Goal: Task Accomplishment & Management: Manage account settings

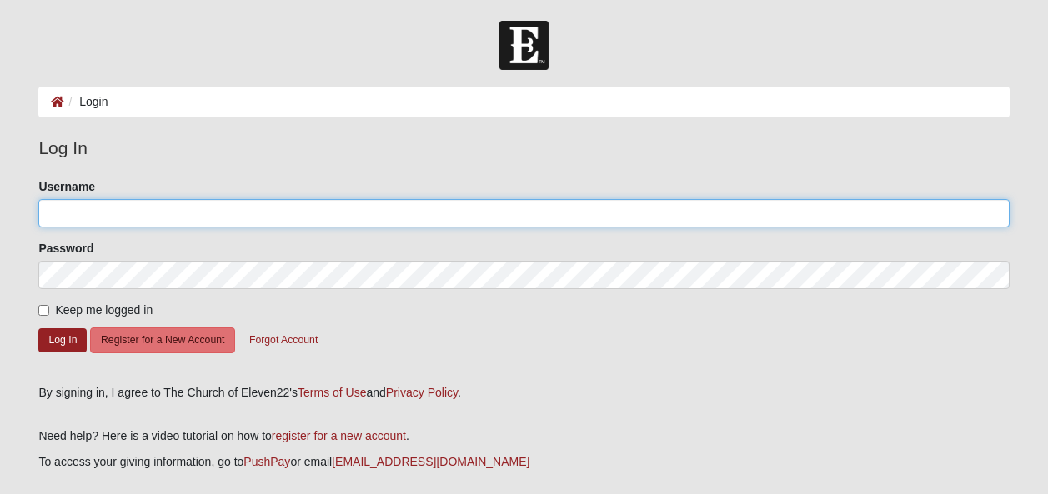
click at [100, 214] on input "Username" at bounding box center [523, 213] width 970 height 28
type input "kirkklosterman"
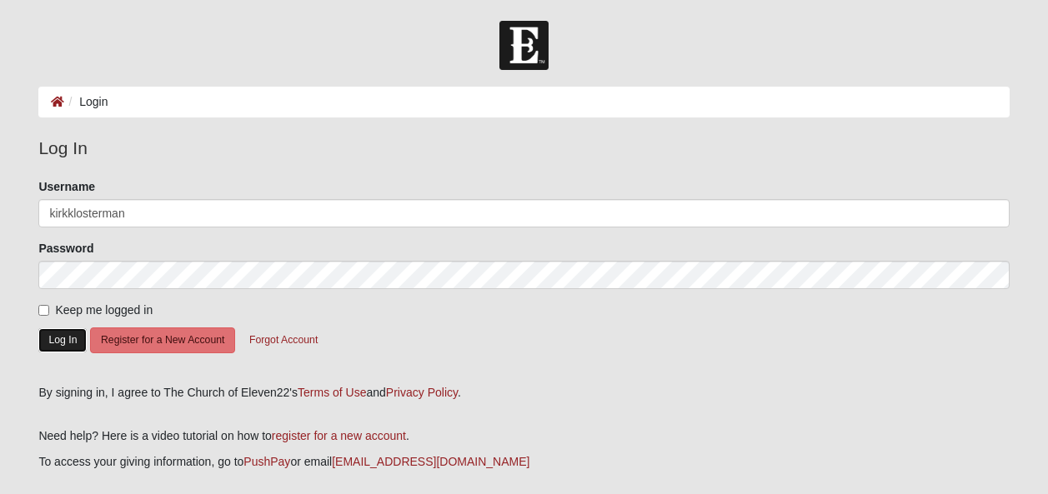
click at [71, 338] on button "Log In" at bounding box center [62, 340] width 48 height 24
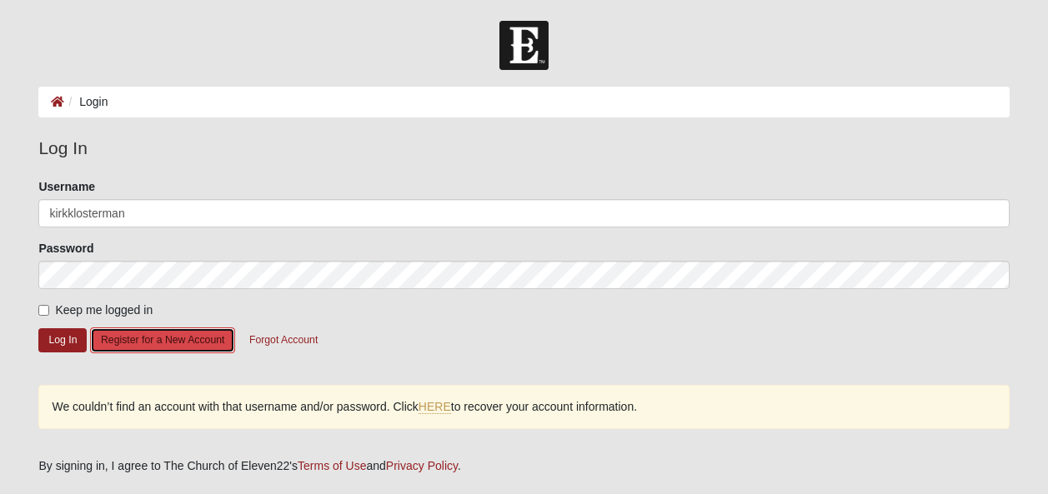
click at [131, 337] on button "Register for a New Account" at bounding box center [162, 341] width 145 height 26
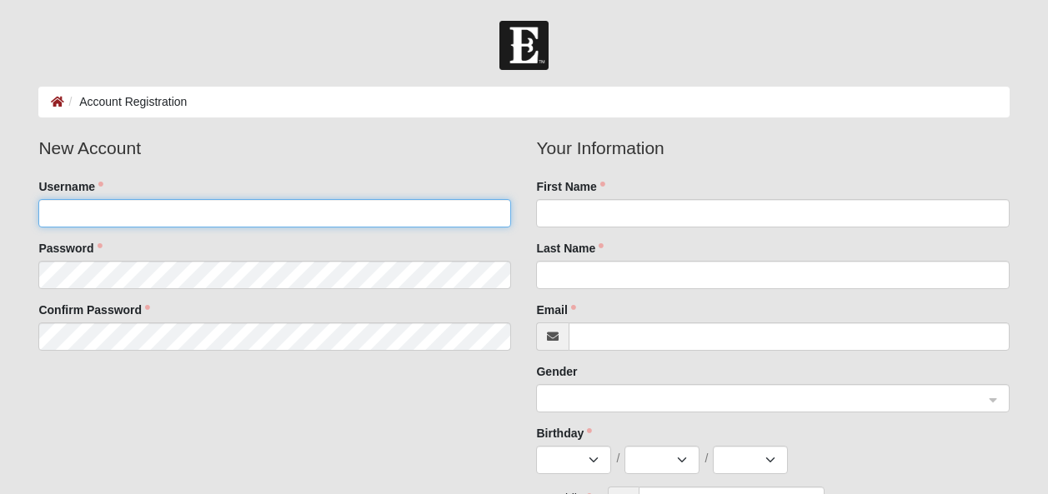
click at [148, 210] on input "Username" at bounding box center [274, 213] width 473 height 28
type input "k"
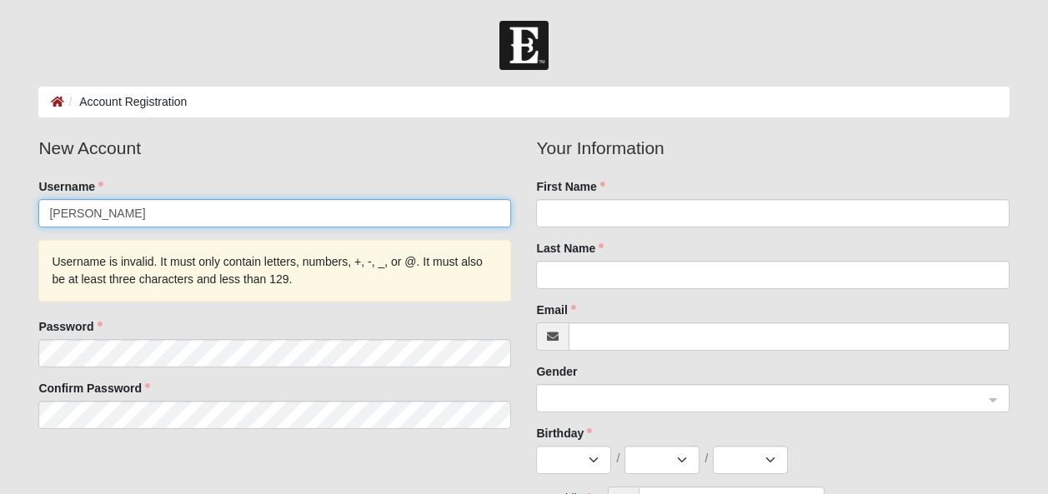
click at [73, 213] on input "Kirk klosterman" at bounding box center [274, 213] width 473 height 28
click at [77, 215] on input "Kirk klosterman" at bounding box center [274, 213] width 473 height 28
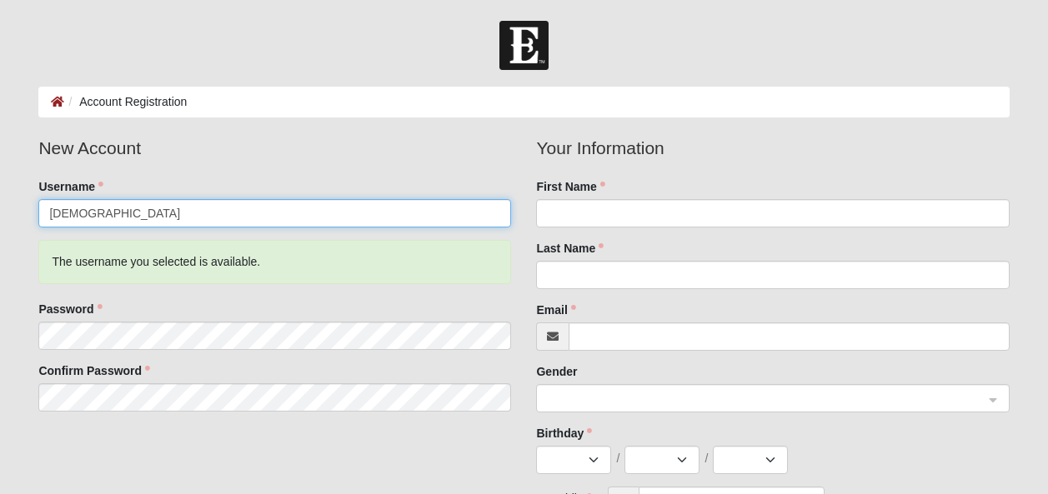
drag, startPoint x: 129, startPoint y: 213, endPoint x: 33, endPoint y: 226, distance: 96.6
click at [33, 226] on fieldset "New Account Username KirkKlosterman The username you selected is available. Pas…" at bounding box center [275, 279] width 498 height 289
type input "Delirious"
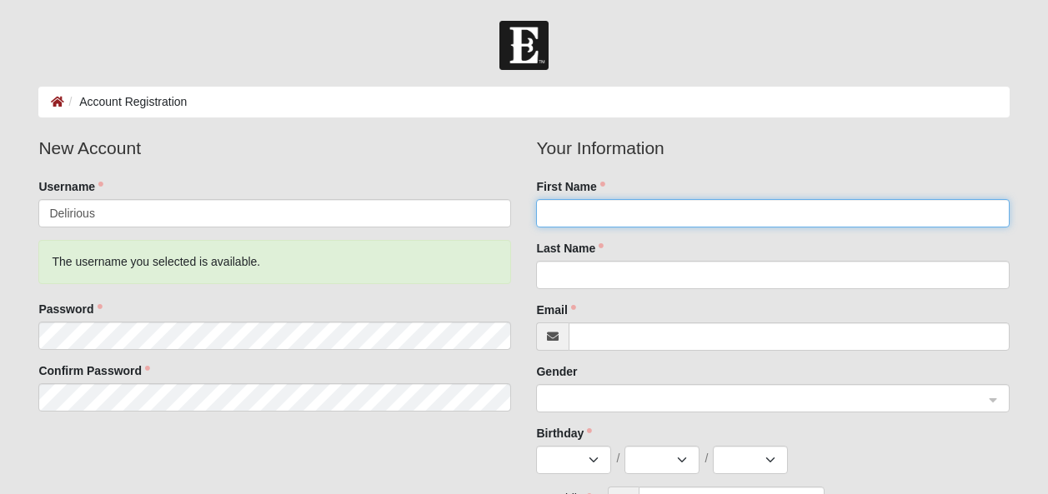
click at [568, 219] on input "First Name" at bounding box center [772, 213] width 473 height 28
type input "Kirk"
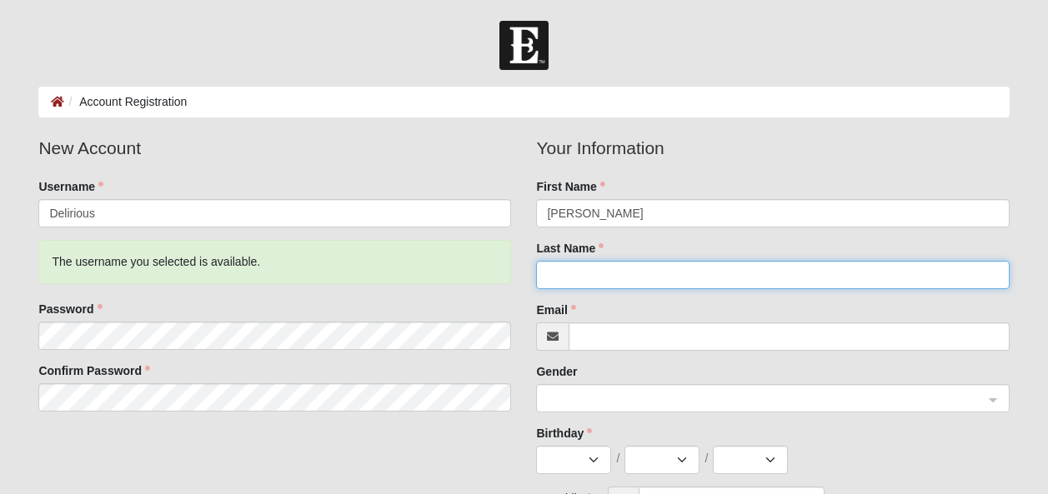
click at [557, 282] on input "Last Name" at bounding box center [772, 275] width 473 height 28
type input "Klosterman"
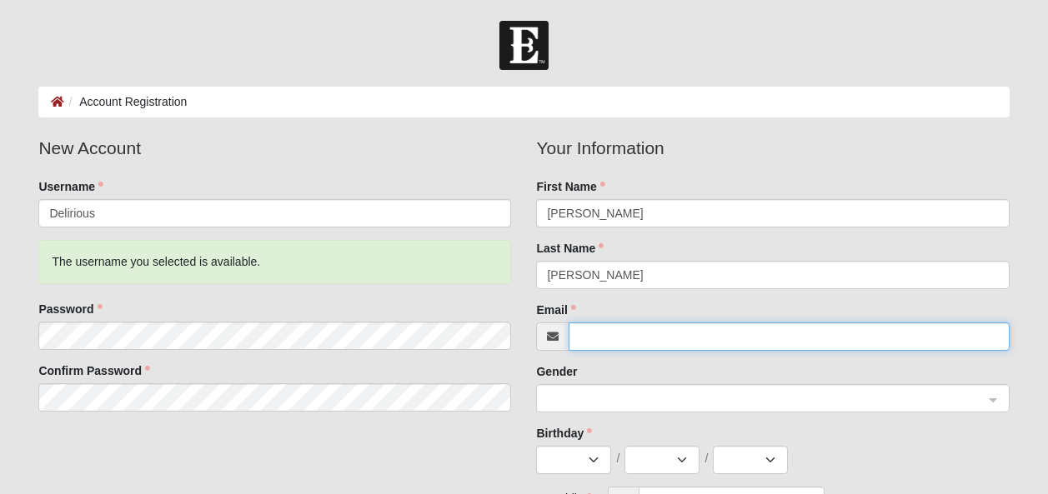
click at [607, 337] on input "Email" at bounding box center [788, 337] width 440 height 28
click at [583, 398] on span at bounding box center [765, 399] width 436 height 18
type input "KirkKlosterman@yahoo.com"
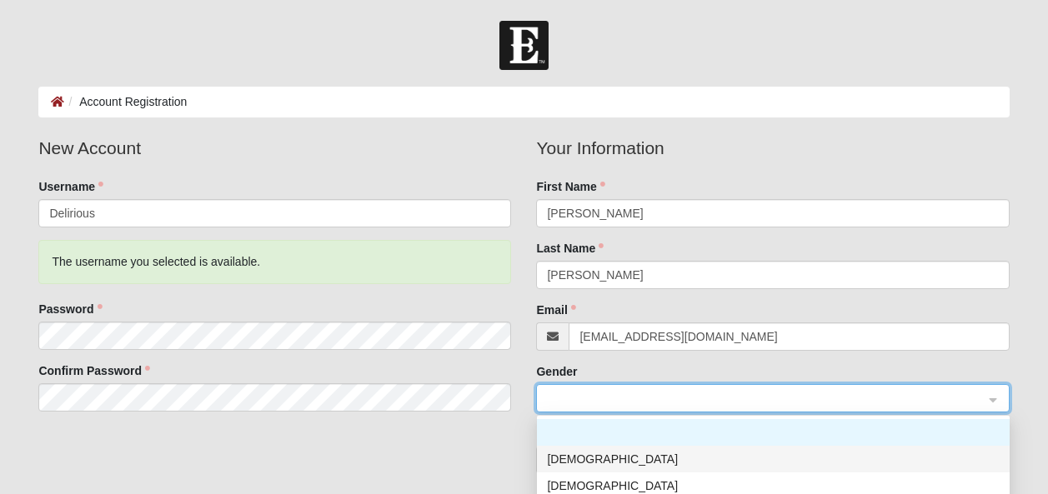
click at [565, 460] on div "Male" at bounding box center [773, 459] width 453 height 18
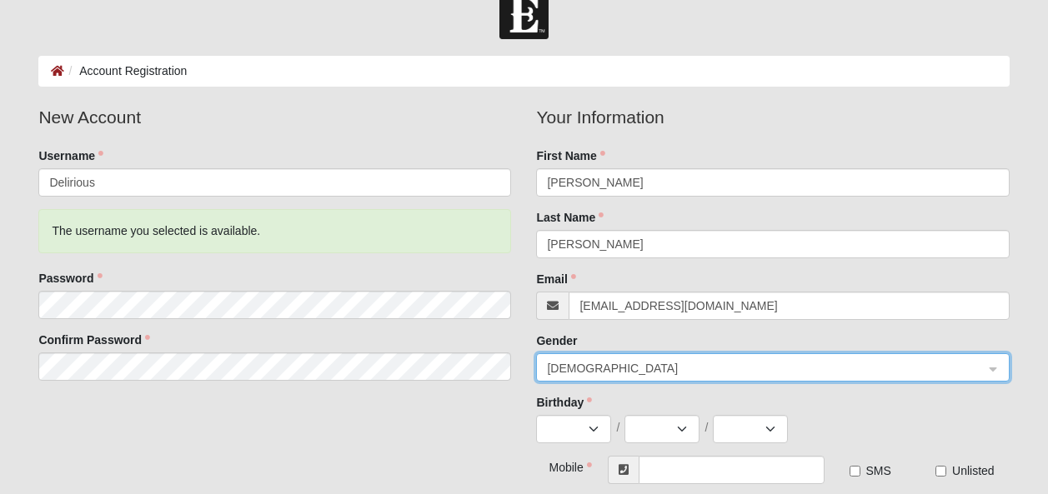
scroll to position [82, 0]
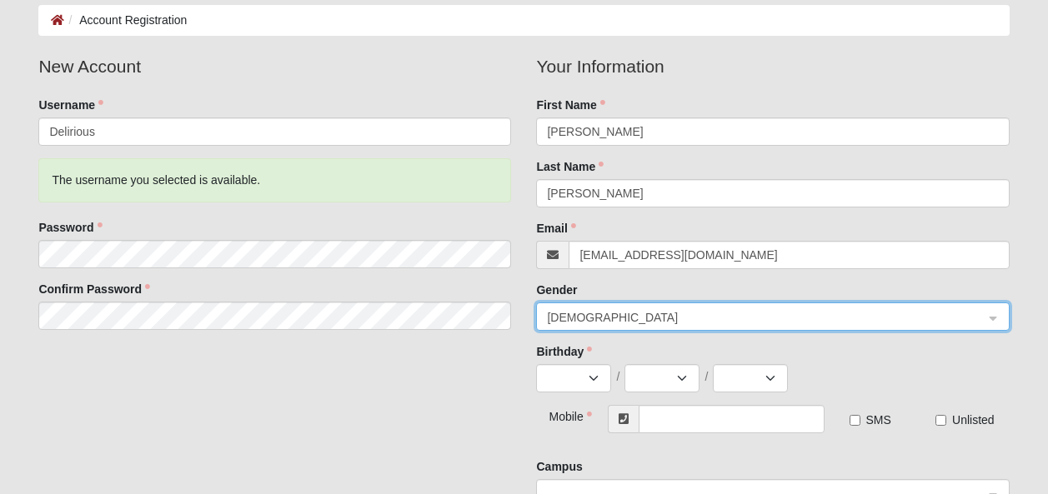
click at [908, 310] on span "Male" at bounding box center [765, 317] width 436 height 18
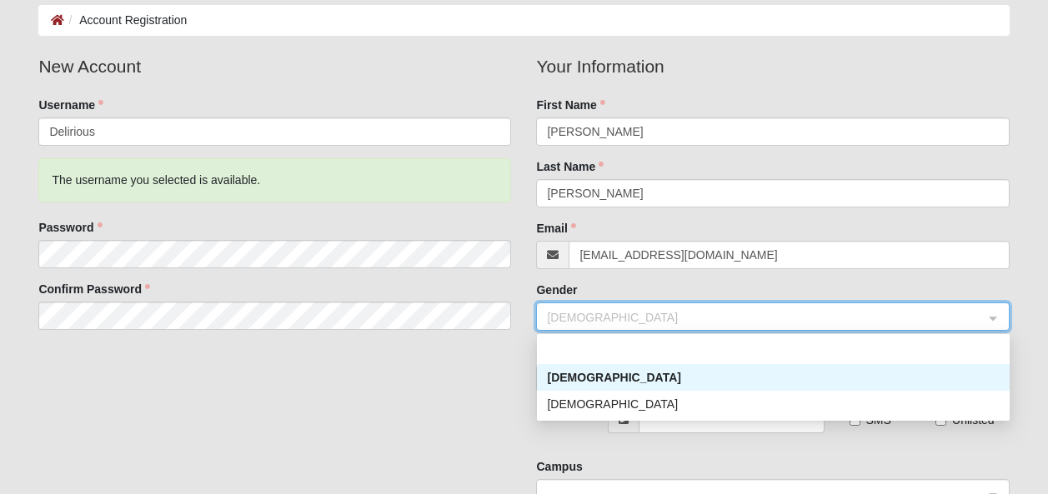
click at [817, 375] on div "Male" at bounding box center [773, 377] width 453 height 18
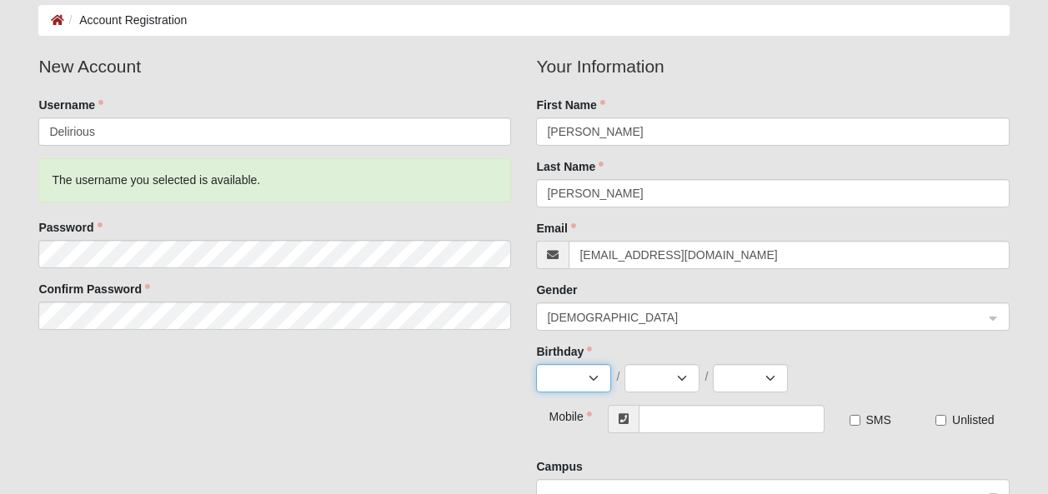
select select "7"
select select "22"
select select "1980"
click at [704, 420] on input "text" at bounding box center [731, 419] width 186 height 28
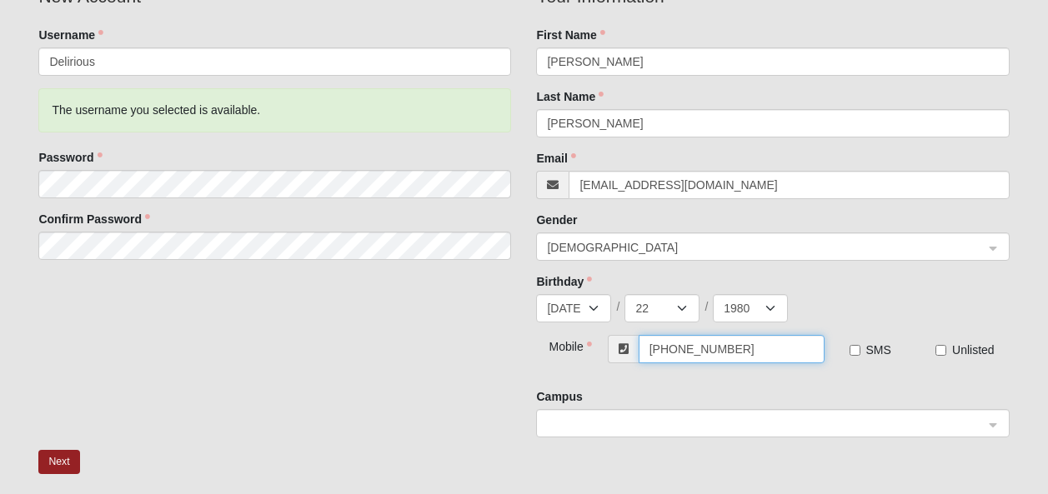
scroll to position [171, 0]
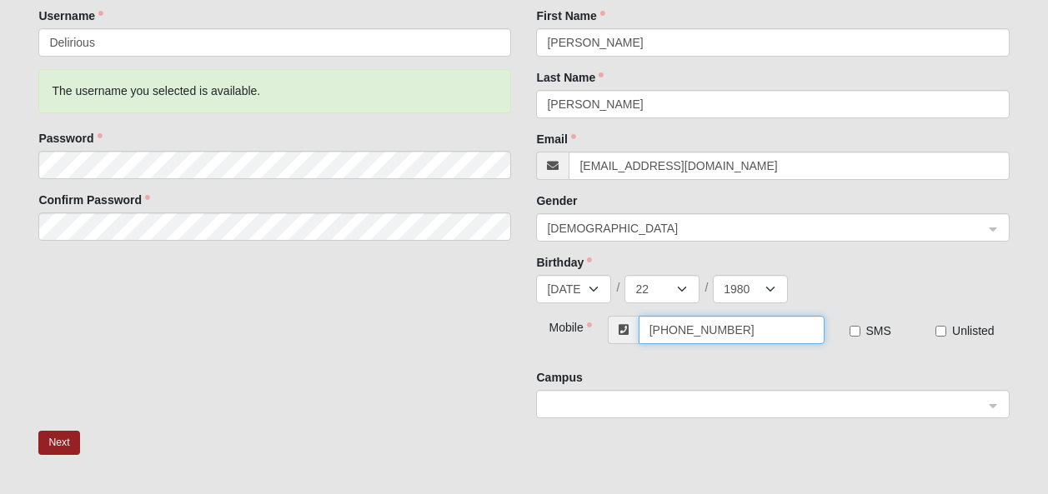
click at [864, 410] on span at bounding box center [765, 405] width 436 height 18
type input "[PHONE_NUMBER]"
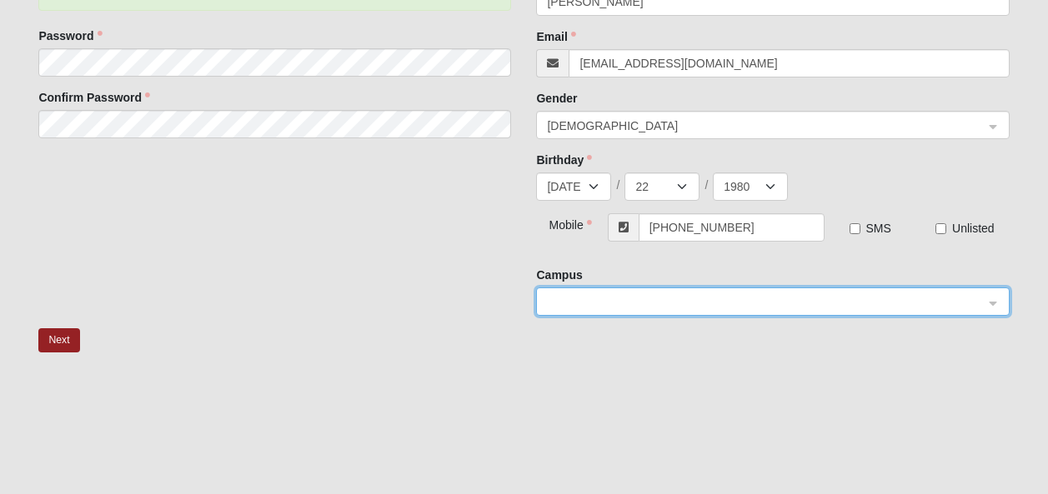
drag, startPoint x: 1053, startPoint y: 328, endPoint x: 1053, endPoint y: 394, distance: 65.8
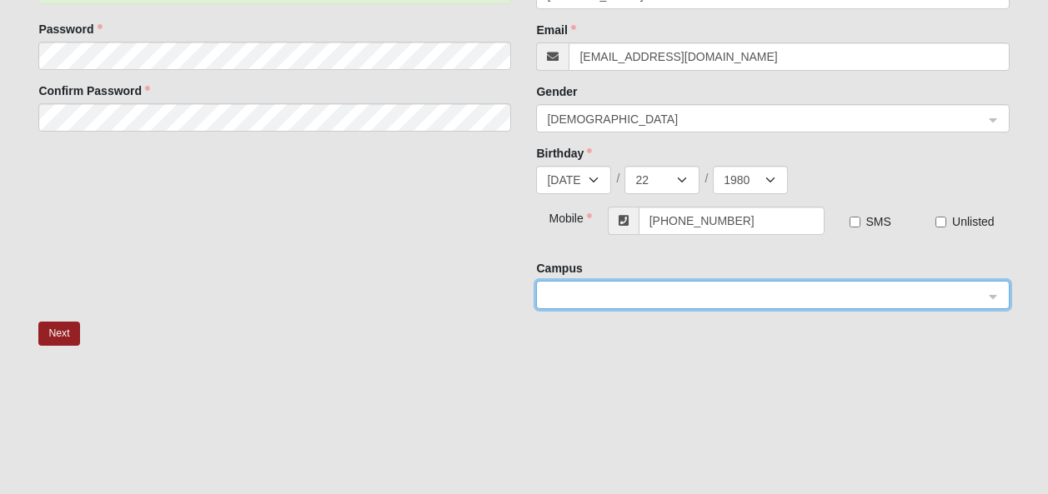
click at [930, 293] on span at bounding box center [765, 296] width 436 height 18
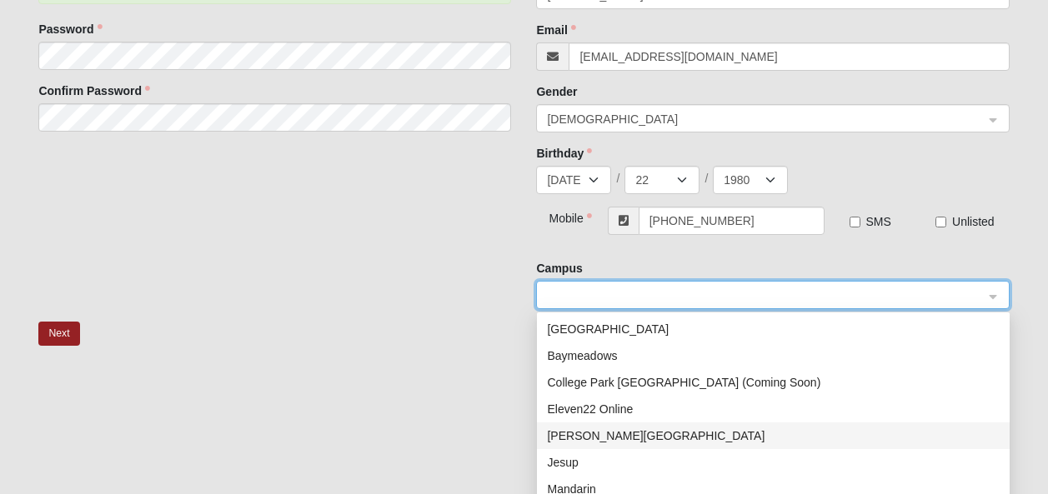
click at [608, 435] on div "Fleming Island" at bounding box center [773, 436] width 453 height 18
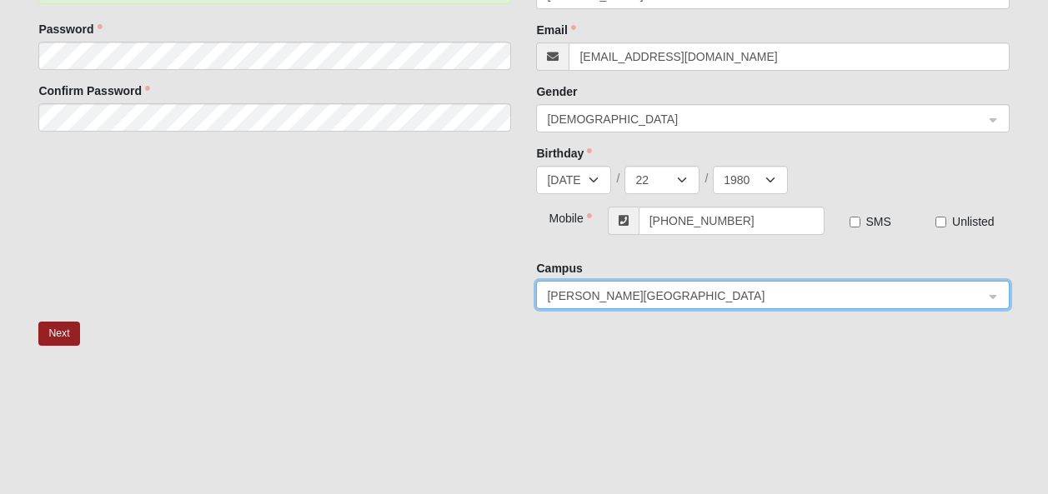
scroll to position [361, 0]
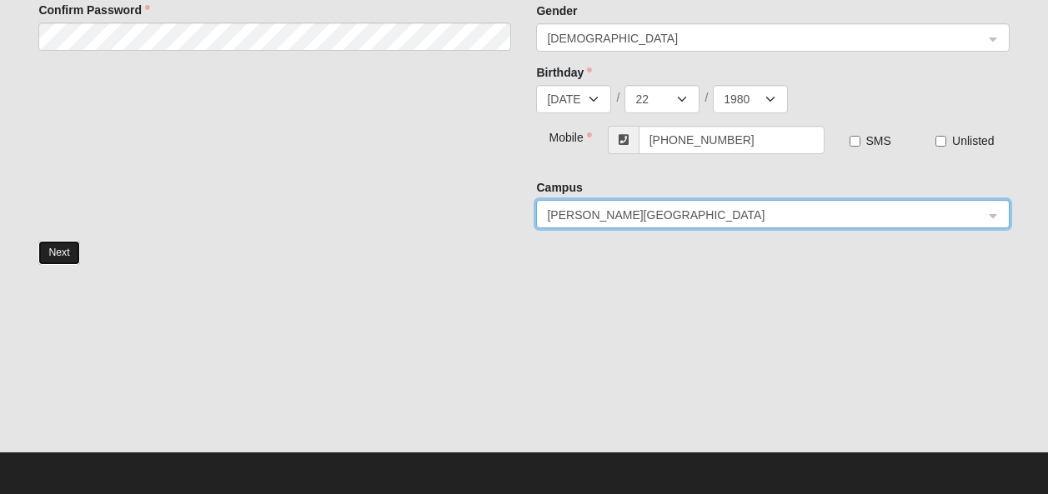
click at [58, 256] on button "Next" at bounding box center [58, 253] width 41 height 24
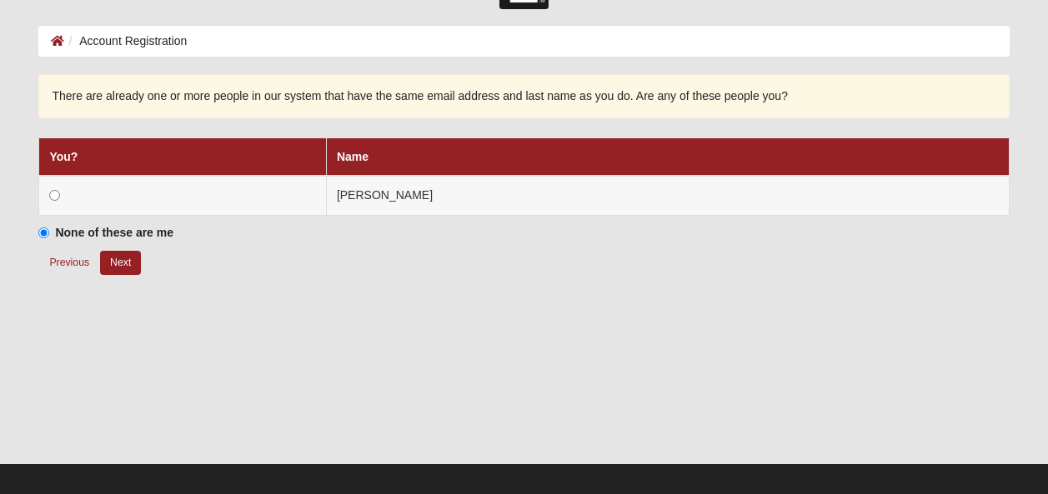
scroll to position [73, 0]
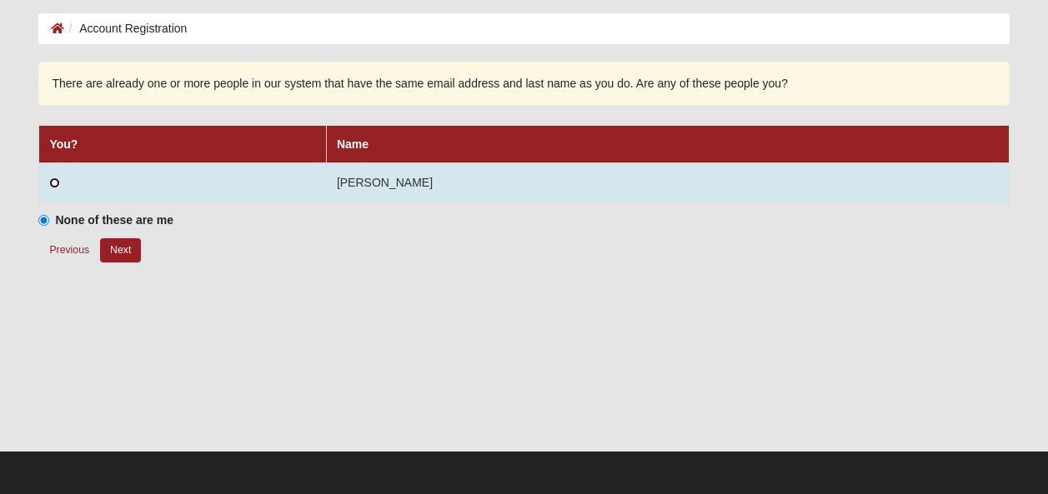
click at [58, 182] on input "radio" at bounding box center [54, 183] width 11 height 11
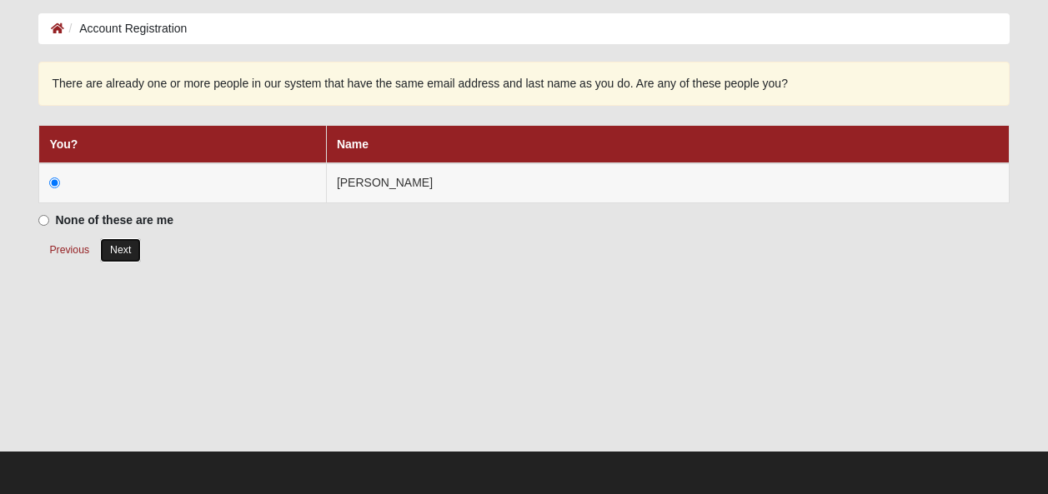
click at [127, 247] on button "Next" at bounding box center [120, 250] width 41 height 24
radio input "true"
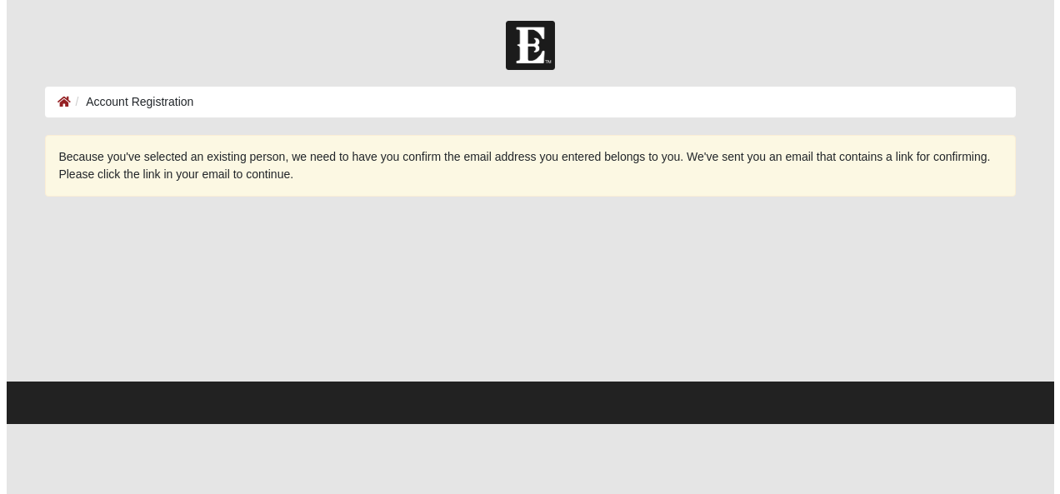
scroll to position [0, 0]
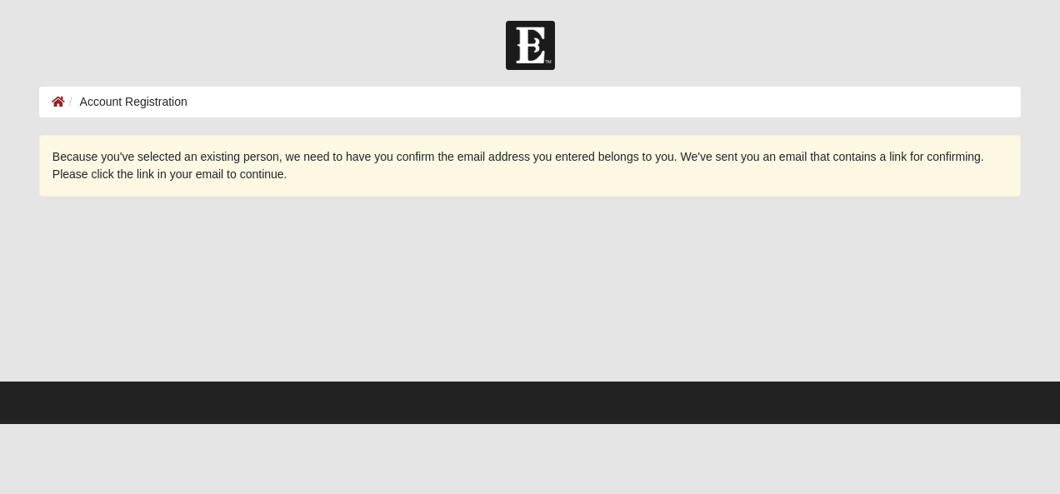
click at [623, 298] on div at bounding box center [530, 296] width 982 height 167
click at [164, 99] on li "Account Registration" at bounding box center [126, 102] width 123 height 18
click at [708, 268] on div at bounding box center [530, 296] width 982 height 167
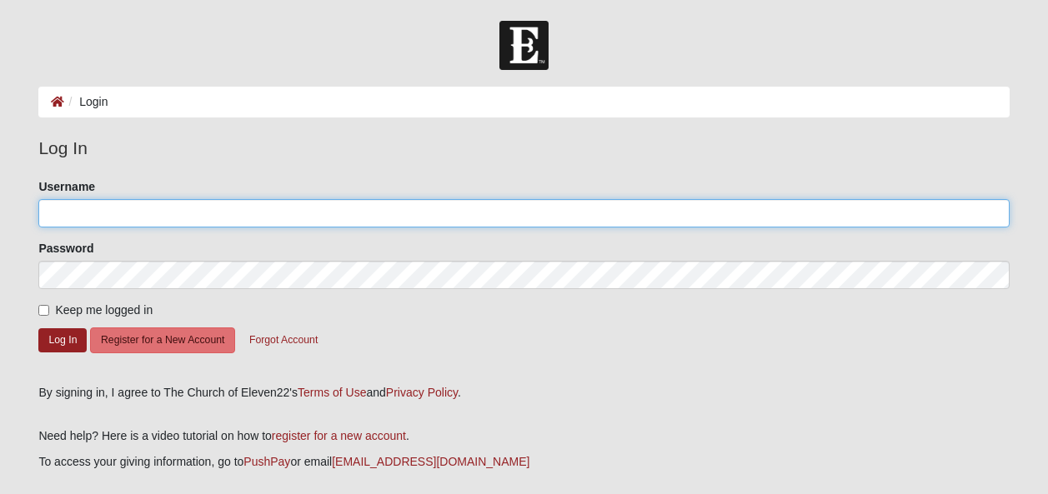
click at [92, 213] on input "Username" at bounding box center [523, 213] width 970 height 28
type input "kirkklosterman"
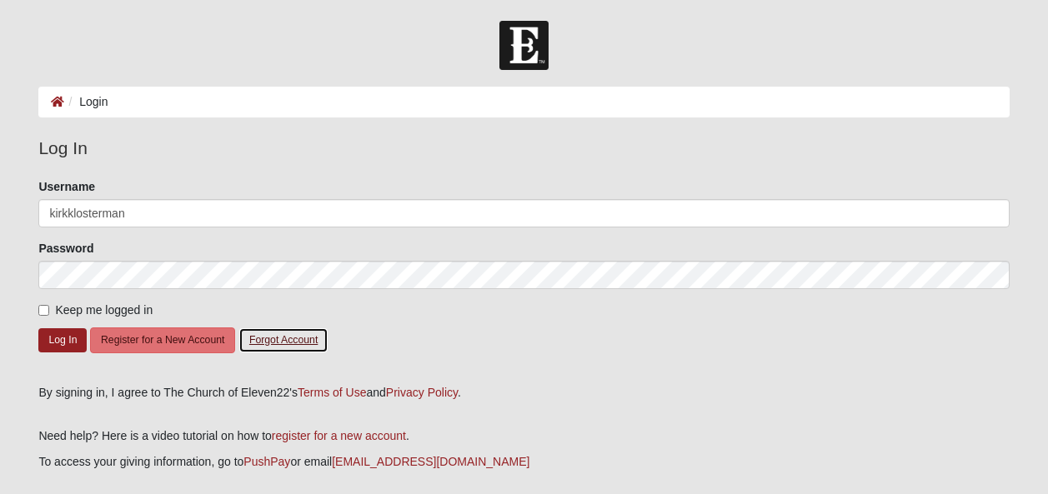
click at [277, 338] on button "Forgot Account" at bounding box center [283, 341] width 90 height 26
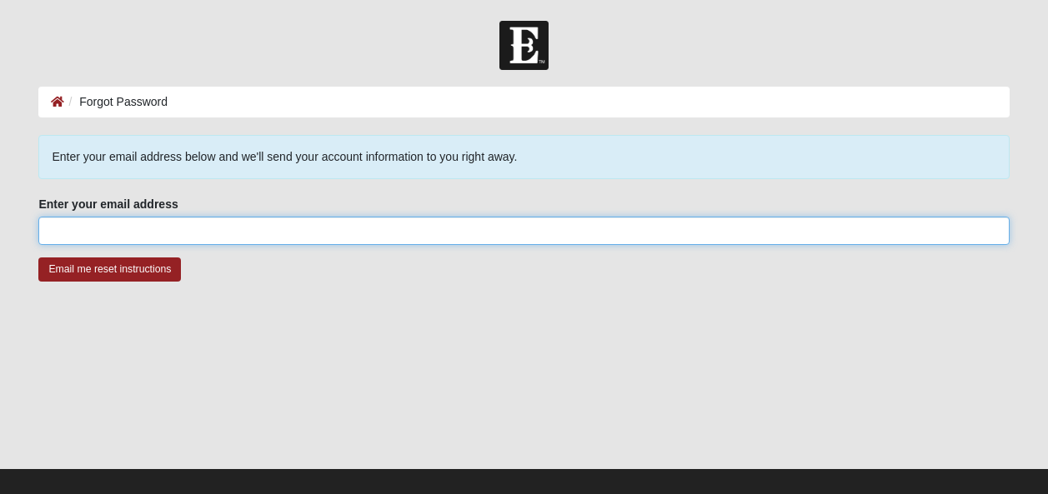
click at [183, 243] on input "Enter your email address" at bounding box center [523, 231] width 970 height 28
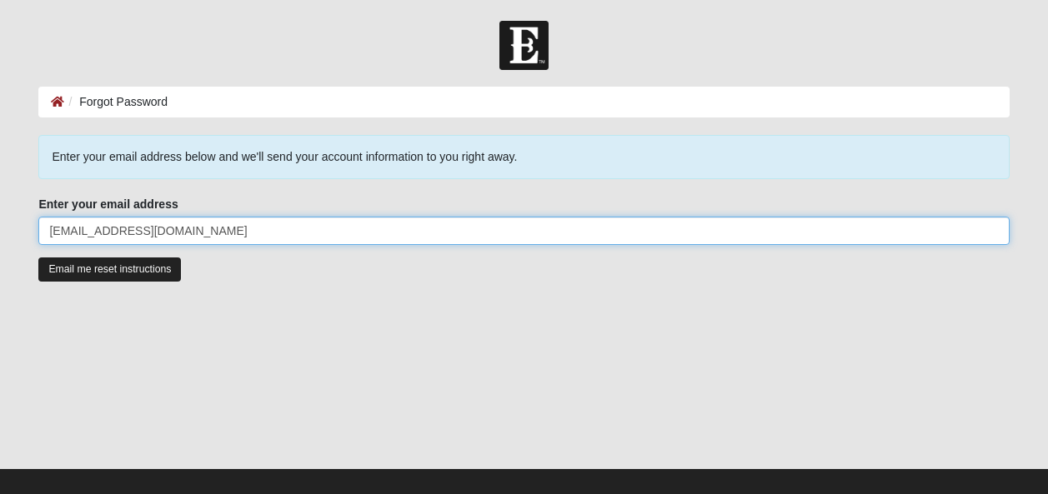
type input "[EMAIL_ADDRESS][DOMAIN_NAME]"
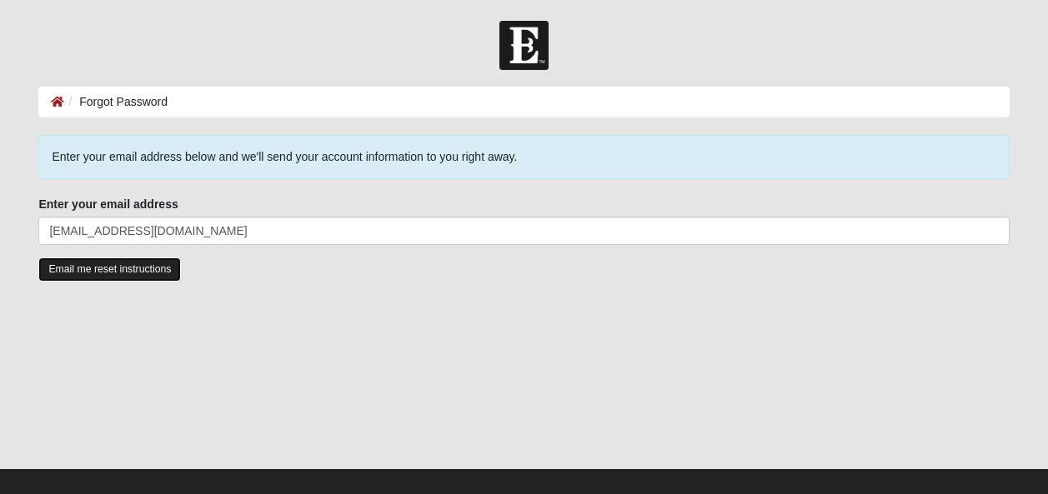
click at [108, 271] on input "Email me reset instructions" at bounding box center [109, 270] width 143 height 24
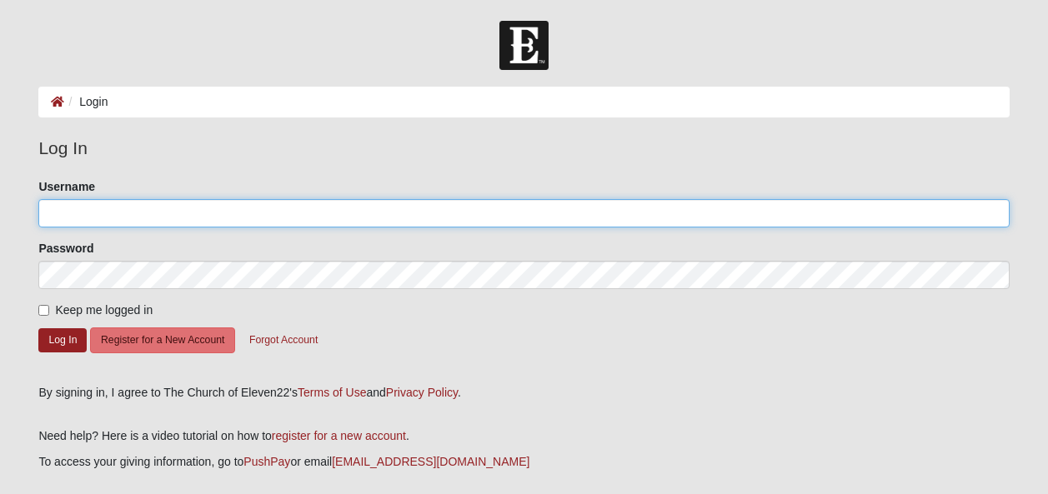
click at [98, 210] on input "Username" at bounding box center [523, 213] width 970 height 28
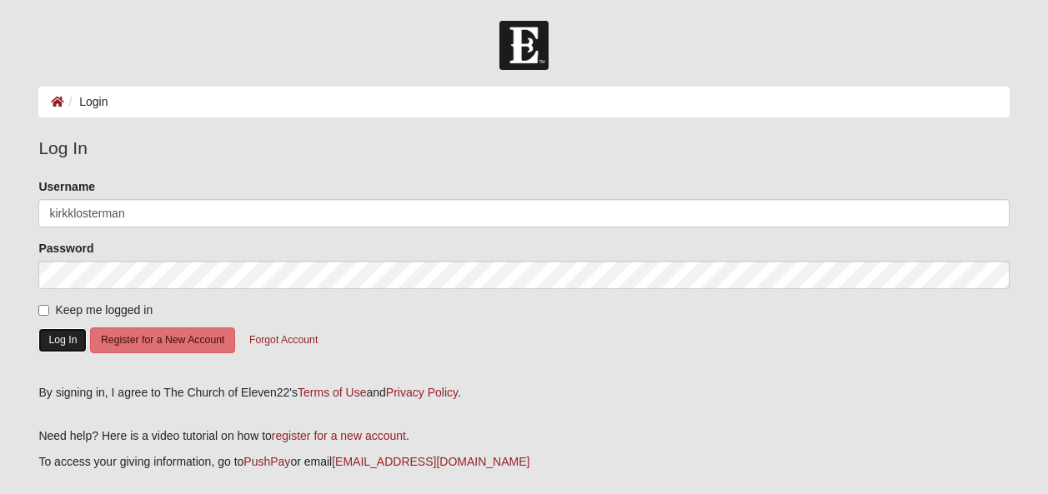
click at [63, 341] on button "Log In" at bounding box center [62, 340] width 48 height 24
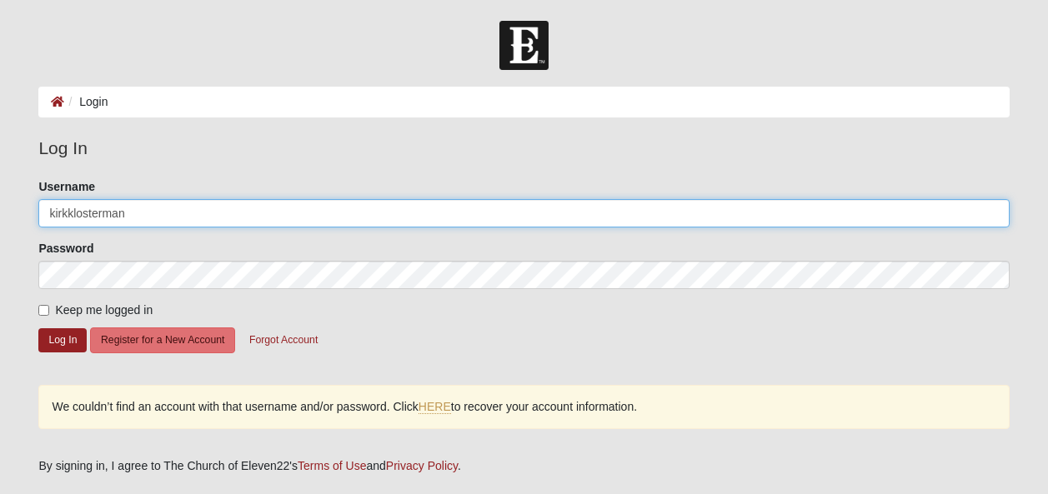
click at [53, 212] on input "kirkklosterman" at bounding box center [523, 213] width 970 height 28
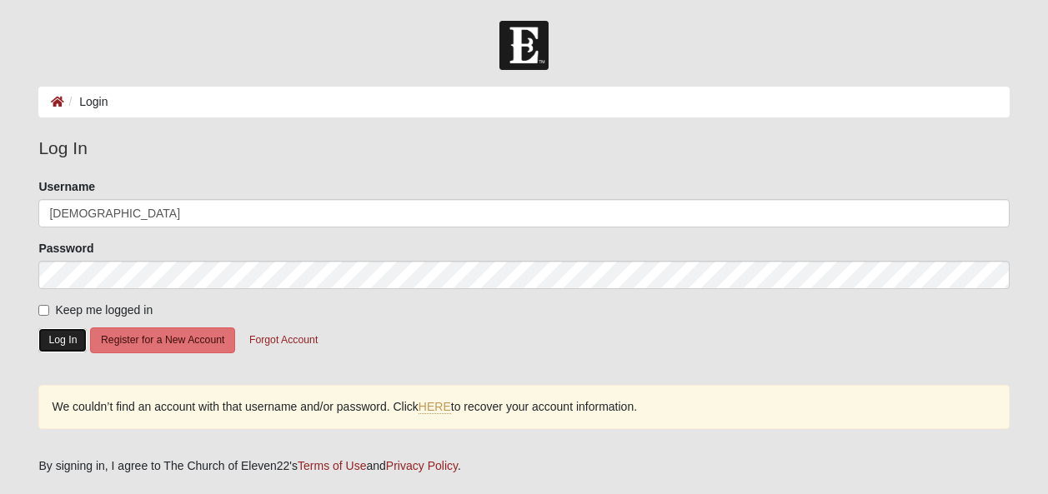
click at [65, 333] on button "Log In" at bounding box center [62, 340] width 48 height 24
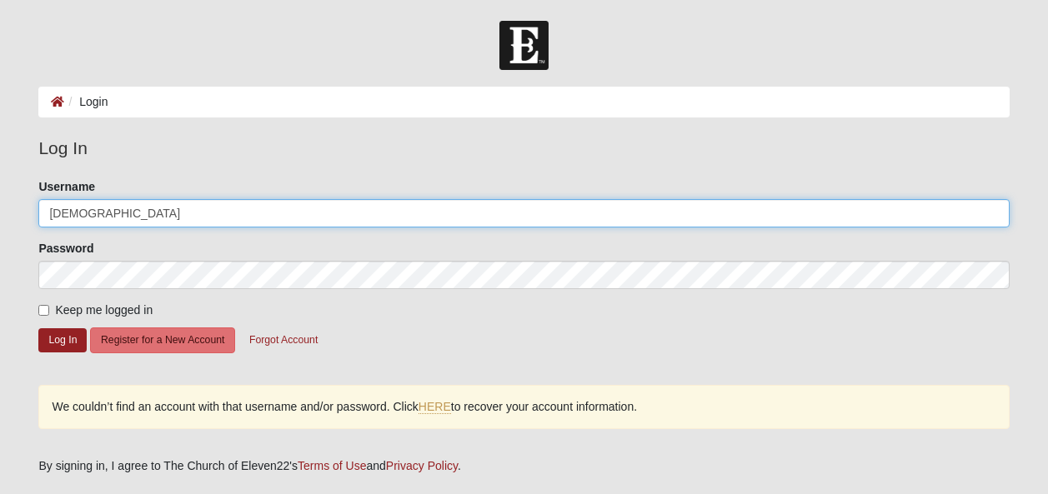
drag, startPoint x: 147, startPoint y: 217, endPoint x: 14, endPoint y: 213, distance: 132.5
click at [14, 213] on form "Log In Login Login Error Log In Please correct the following: Username KirkKlos…" at bounding box center [524, 335] width 1048 height 628
click at [102, 216] on input "dELI" at bounding box center [523, 213] width 970 height 28
type input "d"
type input "Delirious"
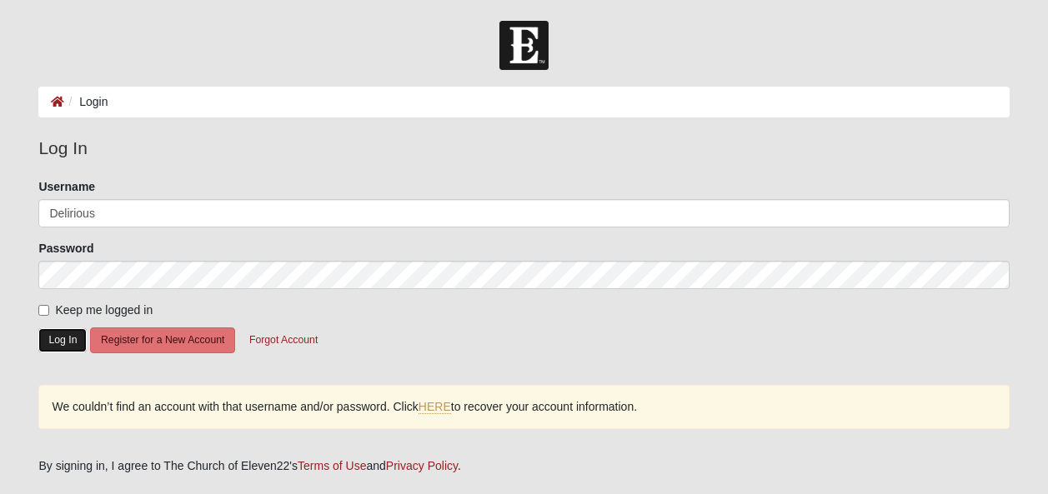
click at [63, 343] on button "Log In" at bounding box center [62, 340] width 48 height 24
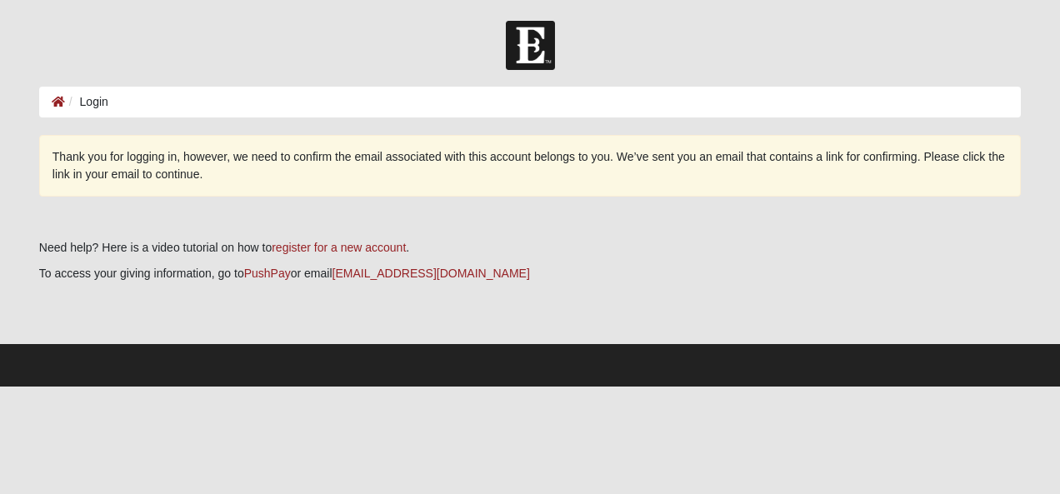
click at [124, 106] on ol "Login" at bounding box center [530, 102] width 982 height 31
click at [68, 108] on li "Login" at bounding box center [86, 102] width 43 height 18
click at [134, 183] on div "Thank you for logging in, however, we need to confirm the email associated with…" at bounding box center [530, 166] width 982 height 62
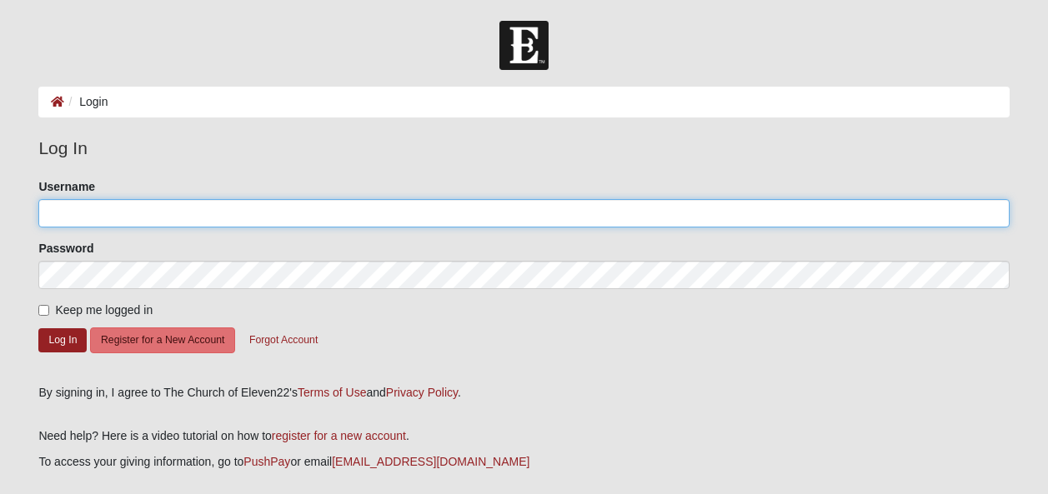
click at [90, 218] on input "Username" at bounding box center [523, 213] width 970 height 28
type input "Delirious"
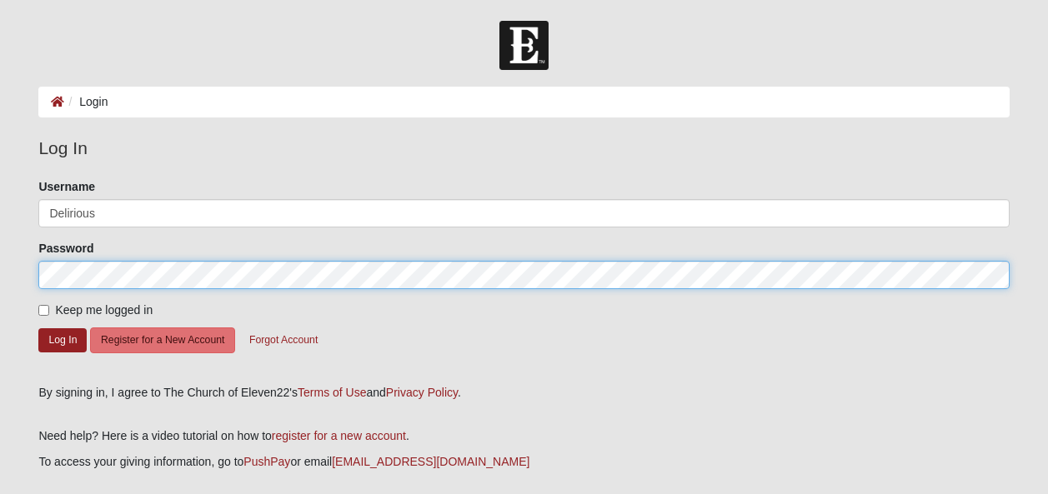
click at [90, 258] on div "Password" at bounding box center [523, 264] width 970 height 49
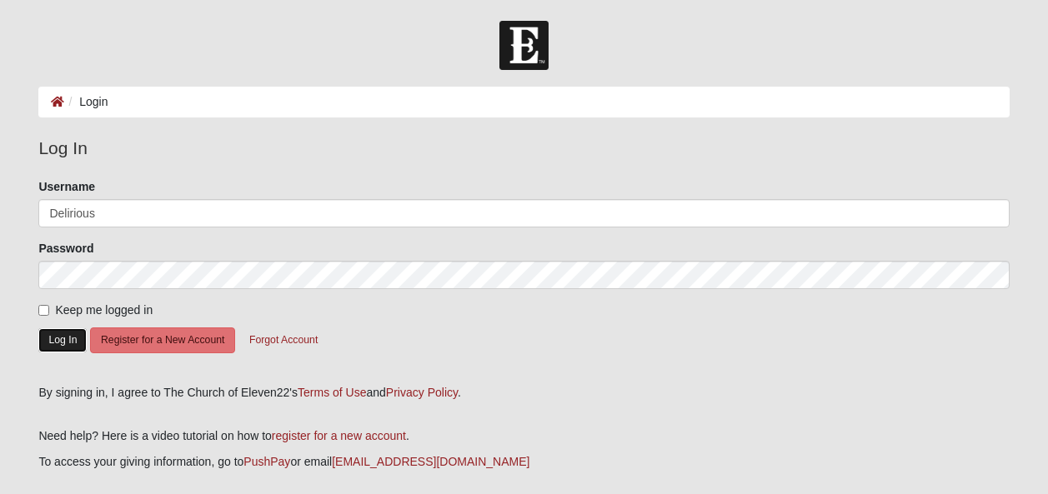
click at [60, 337] on button "Log In" at bounding box center [62, 340] width 48 height 24
